Goal: Task Accomplishment & Management: Use online tool/utility

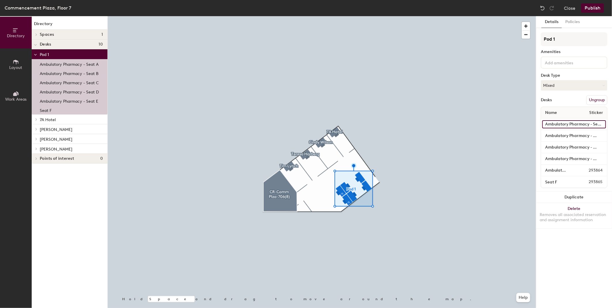
click at [596, 124] on input "Ambulatory Pharmacy - Seat B" at bounding box center [574, 124] width 64 height 8
click at [592, 135] on input "Ambulatory Pharmacy - Seat D" at bounding box center [574, 136] width 64 height 8
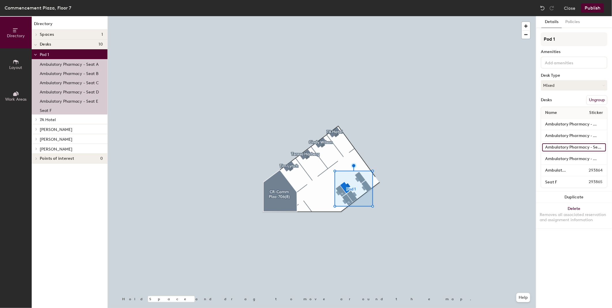
click at [584, 146] on input "Ambulatory Pharmacy - Seat C" at bounding box center [574, 147] width 64 height 8
click at [584, 156] on input "Ambulatory Pharmacy - Seat A" at bounding box center [574, 159] width 64 height 8
click at [561, 167] on input "Ambulatory Pharmacy - Seat E" at bounding box center [558, 170] width 33 height 8
click at [563, 180] on input "Seat F" at bounding box center [558, 182] width 33 height 8
click at [562, 171] on input "Ambulatory Pharmacy - Seat E" at bounding box center [558, 170] width 33 height 8
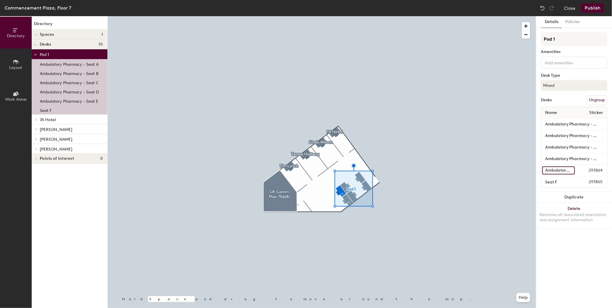
click at [562, 171] on input "Ambulatory Pharmacy - Seat E" at bounding box center [558, 170] width 33 height 8
type input "Seat E"
click at [566, 147] on input "Ambulatory Pharmacy - Seat C" at bounding box center [574, 147] width 64 height 8
click at [590, 7] on button "Publish" at bounding box center [592, 7] width 23 height 9
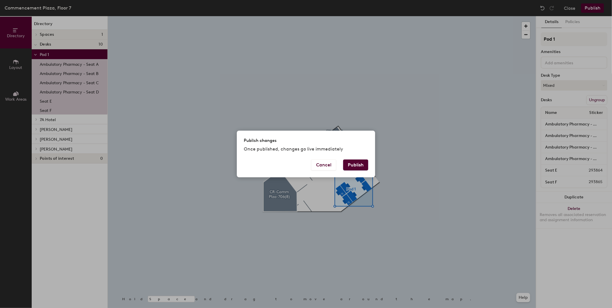
click at [354, 166] on button "Publish" at bounding box center [355, 164] width 25 height 11
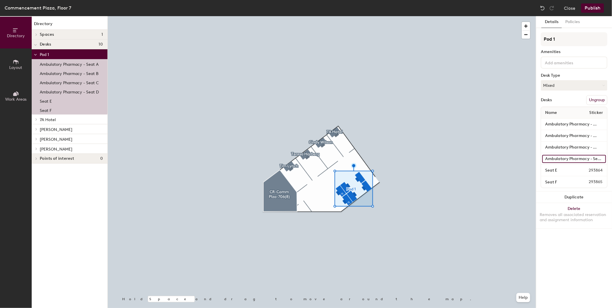
click at [597, 159] on input "Ambulatory Pharmacy - Seat A" at bounding box center [574, 159] width 64 height 8
click at [567, 171] on input "Seat E" at bounding box center [558, 170] width 33 height 8
click at [554, 181] on input "Seat F" at bounding box center [558, 182] width 33 height 8
click at [567, 157] on input "Ambulatory Pharmacy - Seat A" at bounding box center [574, 159] width 64 height 8
click at [414, 16] on div at bounding box center [322, 16] width 428 height 0
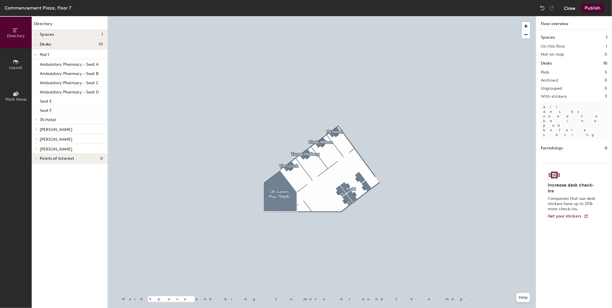
click at [564, 10] on button "Close" at bounding box center [570, 7] width 12 height 9
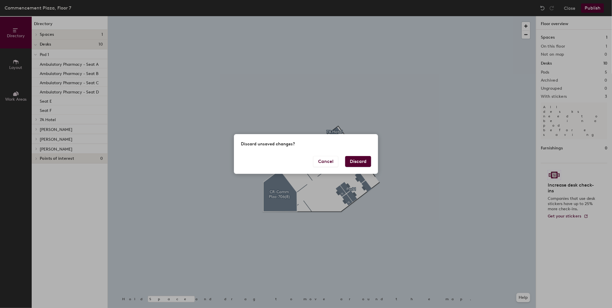
click at [353, 163] on button "Discard" at bounding box center [358, 161] width 26 height 11
